Goal: Task Accomplishment & Management: Use online tool/utility

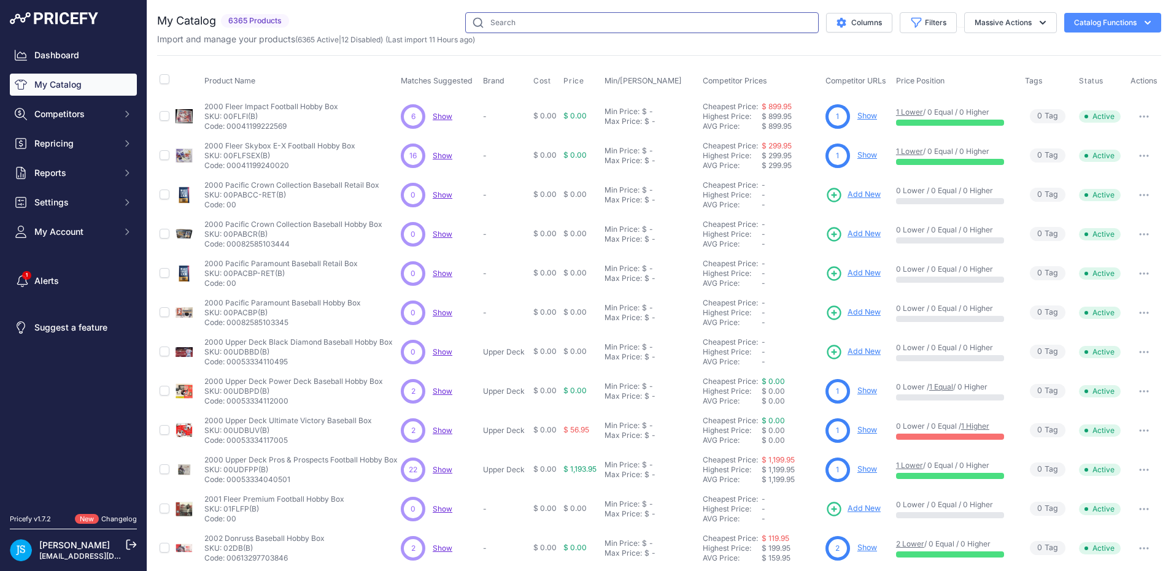
click at [522, 27] on input "text" at bounding box center [641, 22] width 353 height 21
paste input "2023 Topps Big League Baseball Jumbo Value Box"
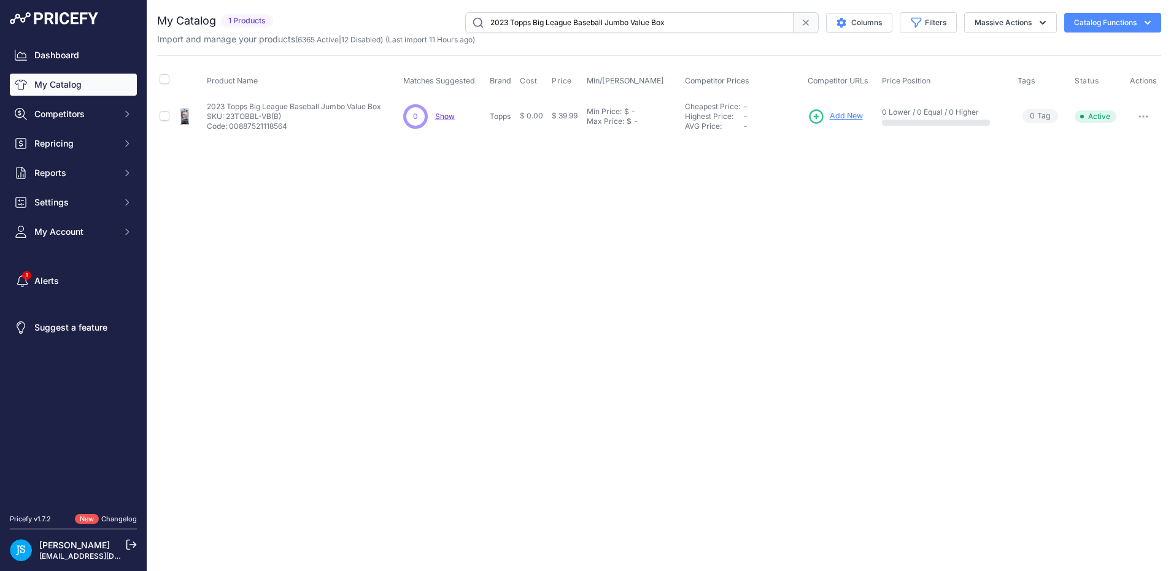
click at [492, 21] on input "2023 Topps Big League Baseball Jumbo Value Box" at bounding box center [629, 22] width 328 height 21
paste input "4 Panini Donruss Optic Football Retail"
type input "2024 Panini Donruss Optic Football Retail Box"
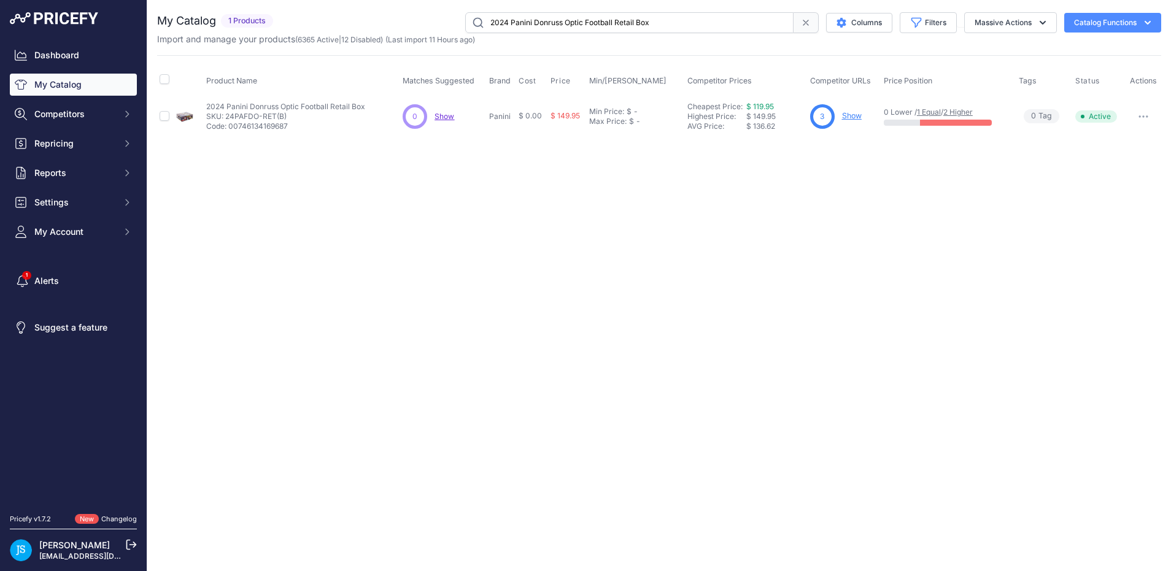
click at [858, 115] on link "Show" at bounding box center [852, 115] width 20 height 9
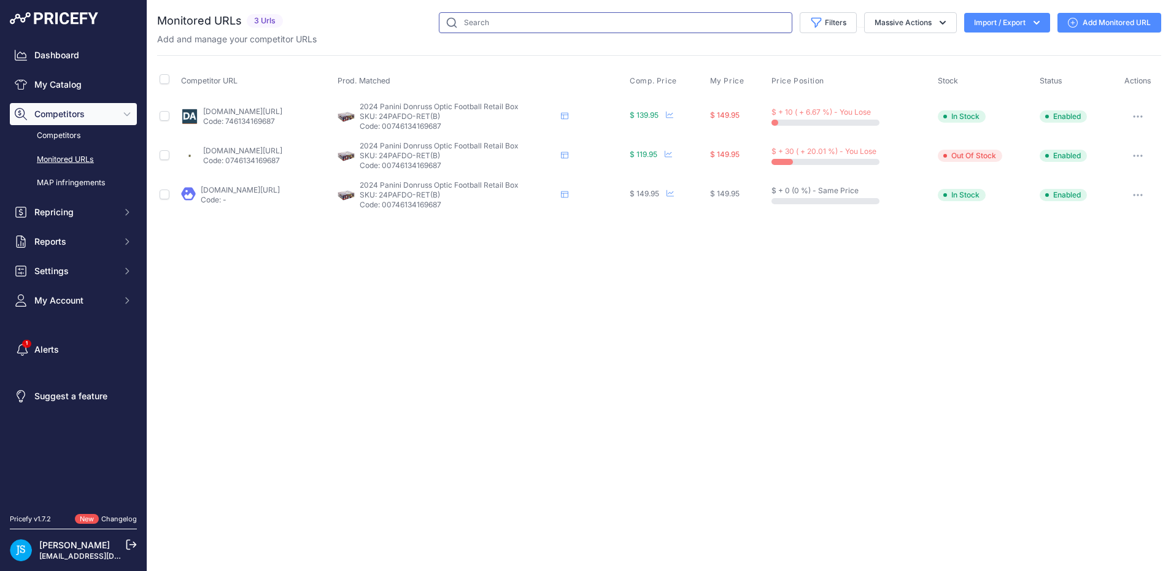
click at [591, 20] on input "text" at bounding box center [615, 22] width 353 height 21
click at [49, 85] on link "My Catalog" at bounding box center [73, 85] width 127 height 22
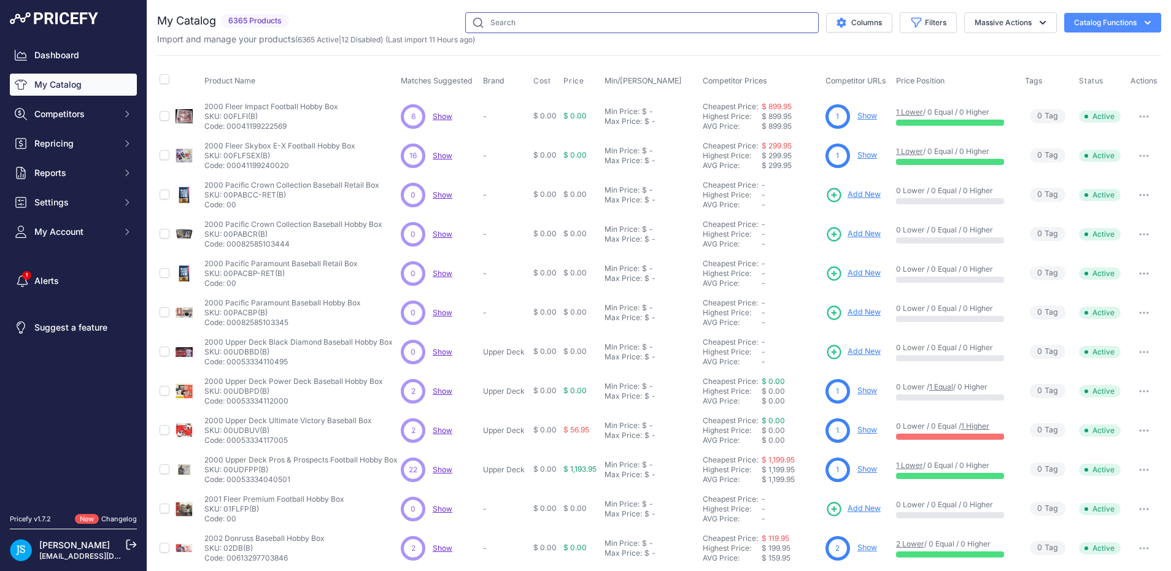
click at [642, 16] on input "text" at bounding box center [641, 22] width 353 height 21
paste input "2025 Topps Midnight UFC Hobby Box"
type input "2025 Topps Midnight UFC Hobby Box"
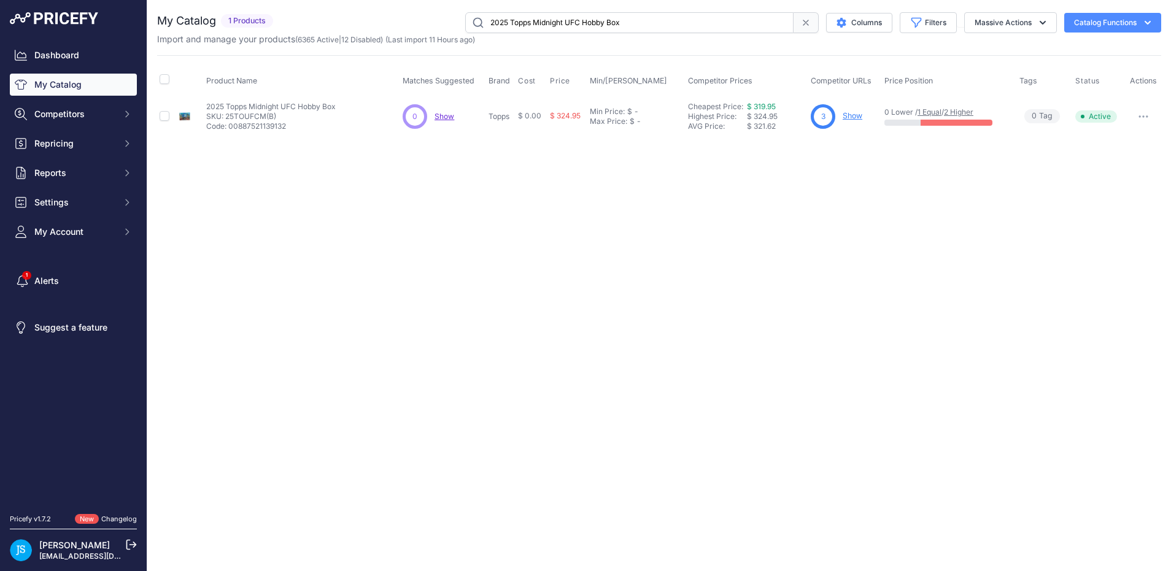
click at [858, 115] on link "Show" at bounding box center [852, 115] width 20 height 9
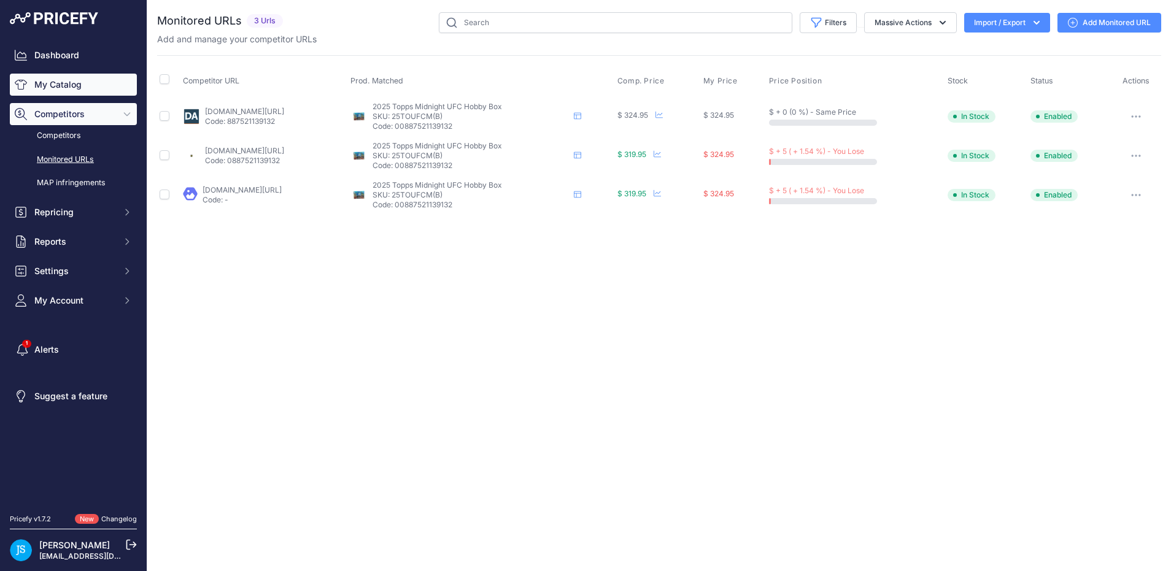
click at [93, 83] on link "My Catalog" at bounding box center [73, 85] width 127 height 22
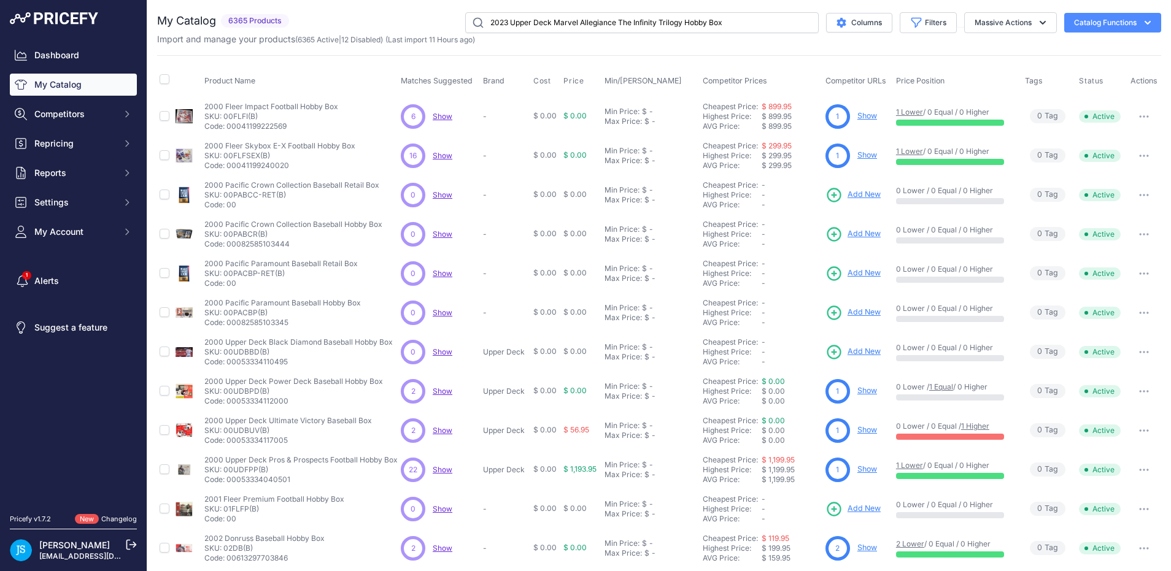
type input "2023 Upper Deck Marvel Allegiance The Infinity Trilogy Hobby Box"
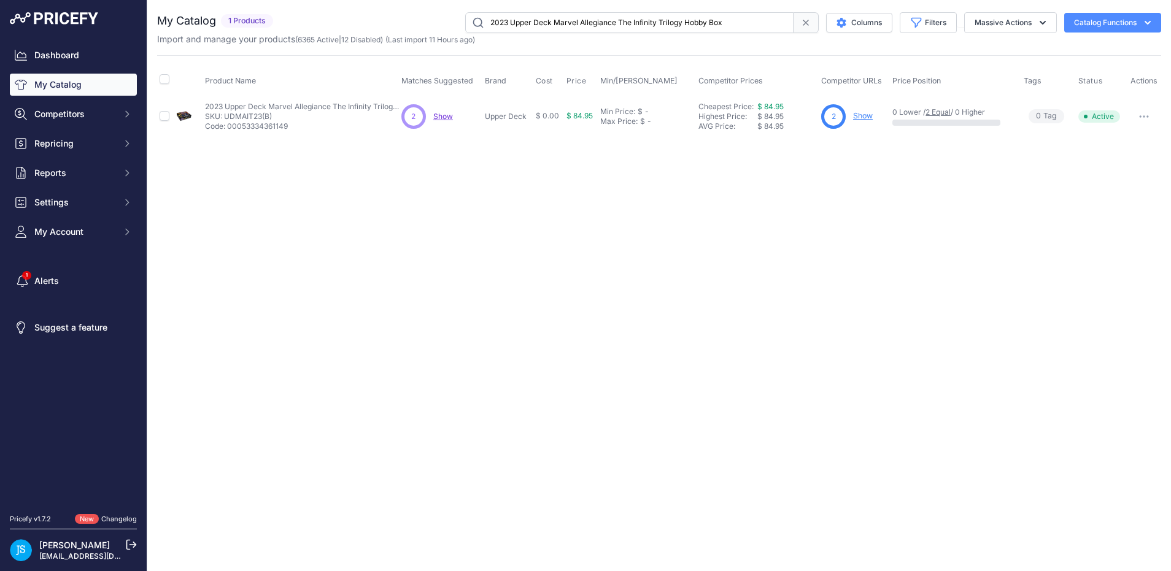
click at [858, 119] on link "Show" at bounding box center [863, 115] width 20 height 9
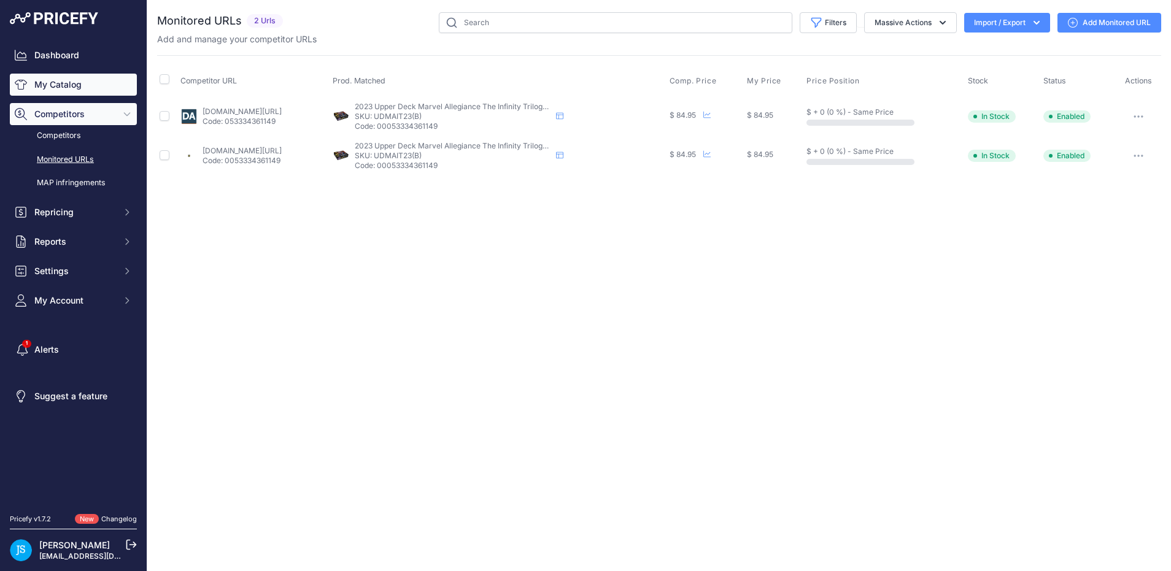
click at [65, 89] on link "My Catalog" at bounding box center [73, 85] width 127 height 22
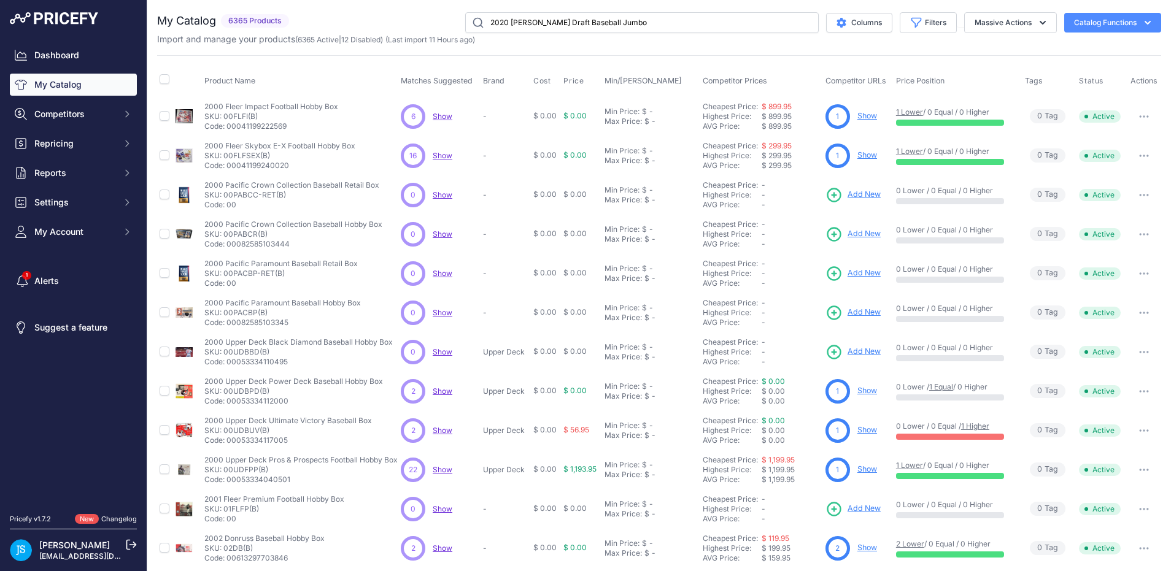
type input "2020 [PERSON_NAME] Draft Baseball Jumbo"
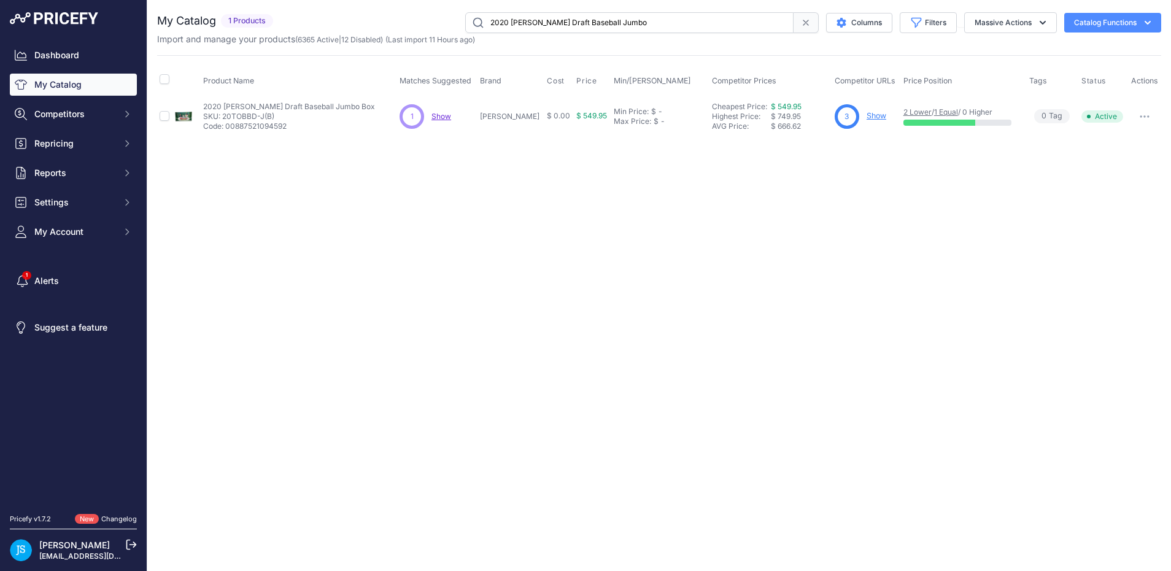
click at [866, 117] on link "Show" at bounding box center [876, 115] width 20 height 9
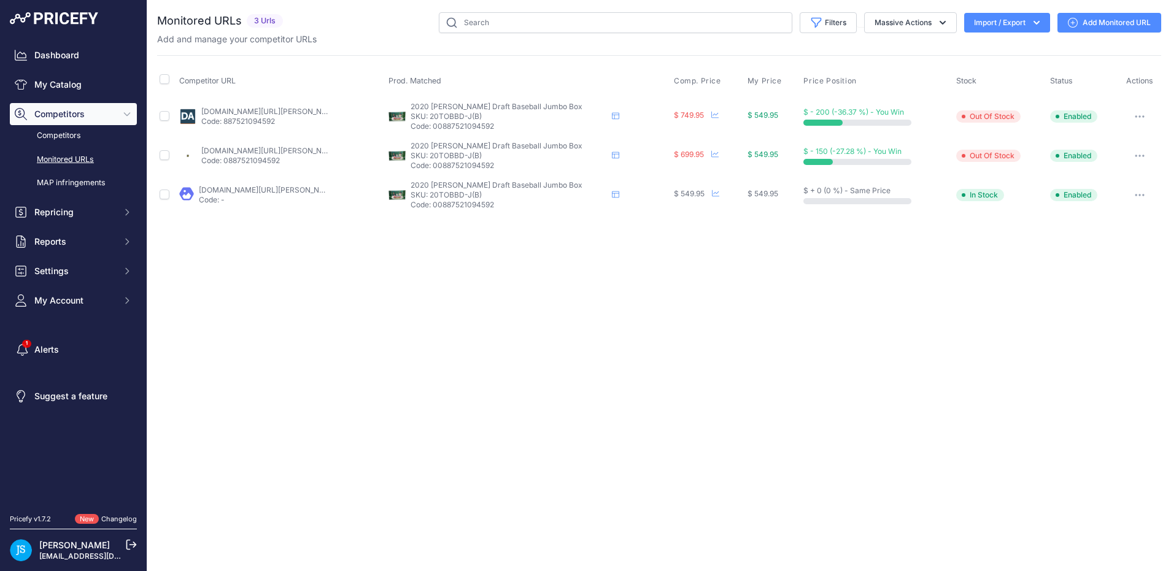
click at [280, 191] on link "blowoutcards.com/2020-bowman-draft-baseball-jumbo-box.html?prirule_jdsnikfkfjsd…" at bounding box center [268, 189] width 139 height 9
click at [40, 94] on link "My Catalog" at bounding box center [73, 85] width 127 height 22
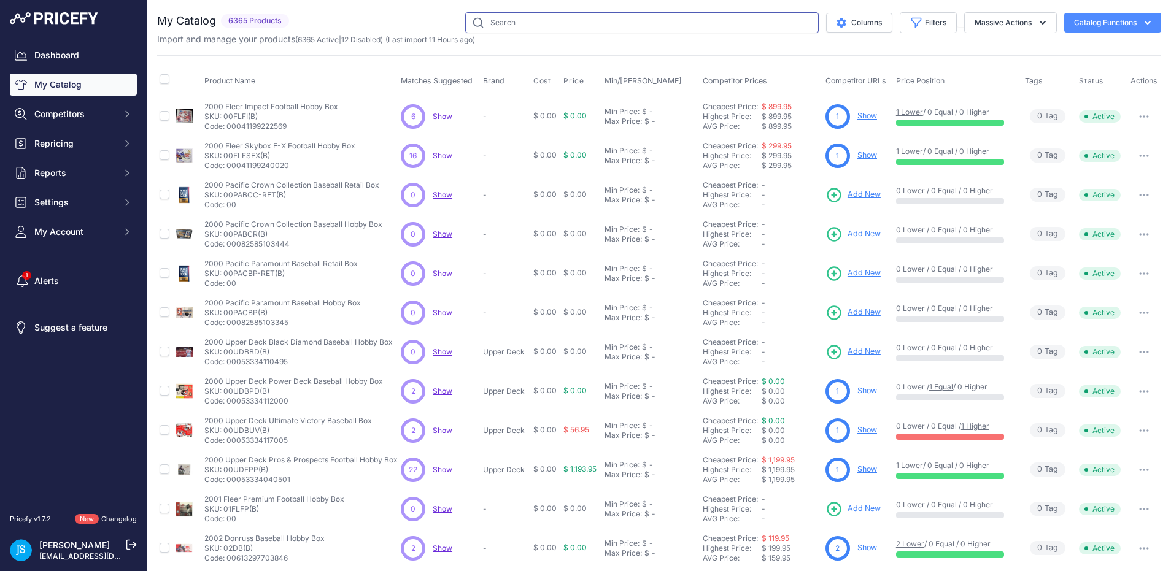
click at [624, 15] on input "text" at bounding box center [641, 22] width 353 height 21
paste input "2017/18 Panini Prizm Basketball Hobby Box"
type input "2017/18 Panini Prizm Basketball Hobby Box"
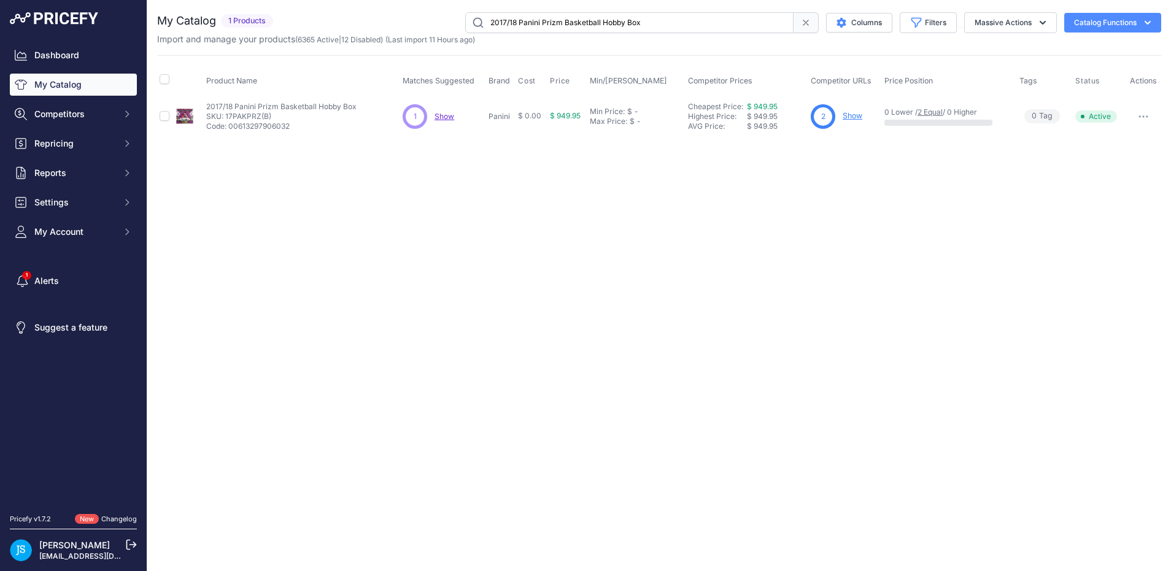
click at [850, 113] on link "Show" at bounding box center [852, 115] width 20 height 9
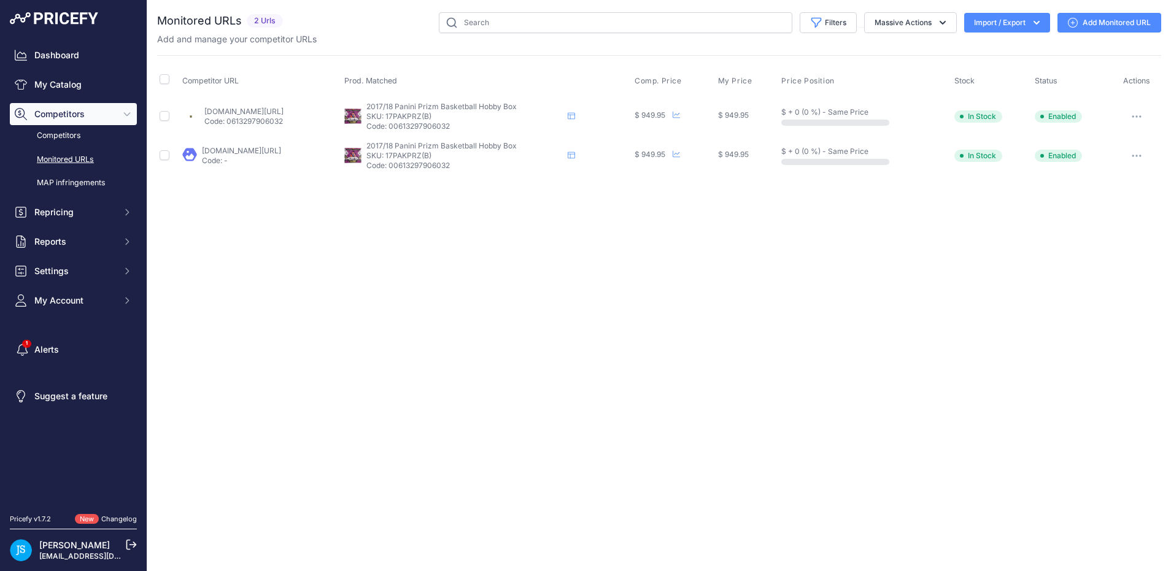
click at [1134, 113] on button "button" at bounding box center [1136, 116] width 25 height 17
click at [1141, 116] on icon "button" at bounding box center [1139, 116] width 1 height 1
click at [1112, 26] on link "Add Monitored URL" at bounding box center [1109, 23] width 104 height 20
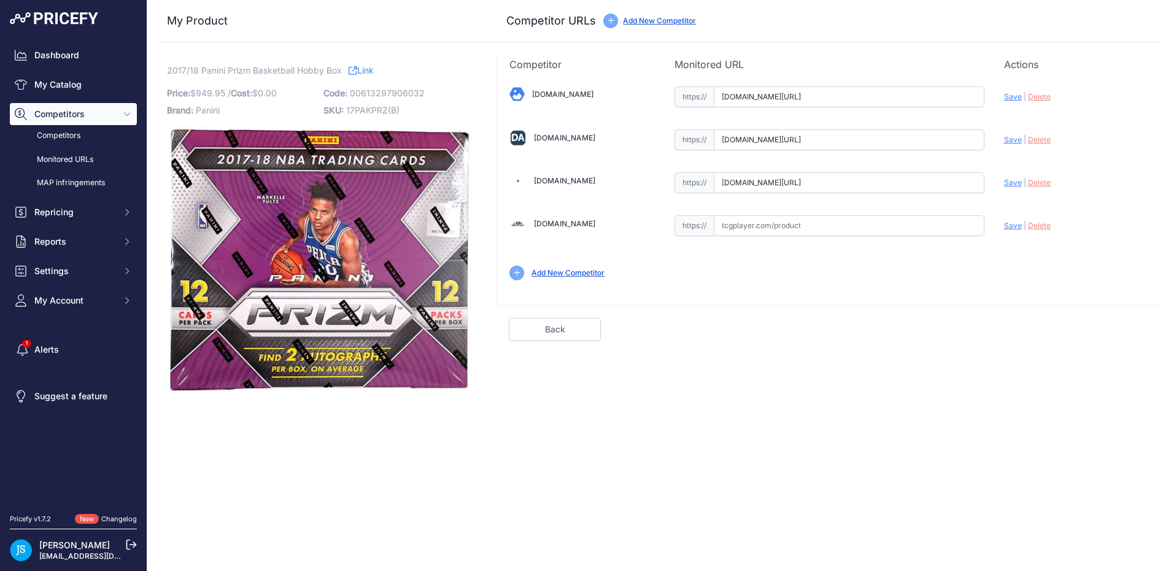
click at [1043, 96] on span "Delete" at bounding box center [1039, 96] width 23 height 9
click at [1038, 141] on span "Delete" at bounding box center [1039, 139] width 23 height 9
click at [1039, 180] on span "Delete" at bounding box center [1039, 182] width 23 height 9
click at [809, 373] on div "Competitor Monitored URL Actions Valid Invalid Save | Delete Analyzing Valid" at bounding box center [828, 225] width 664 height 337
click at [770, 392] on div "Competitor Monitored URL Actions Valid Invalid Save | Delete Analyzing Valid" at bounding box center [828, 225] width 664 height 337
